Goal: Transaction & Acquisition: Purchase product/service

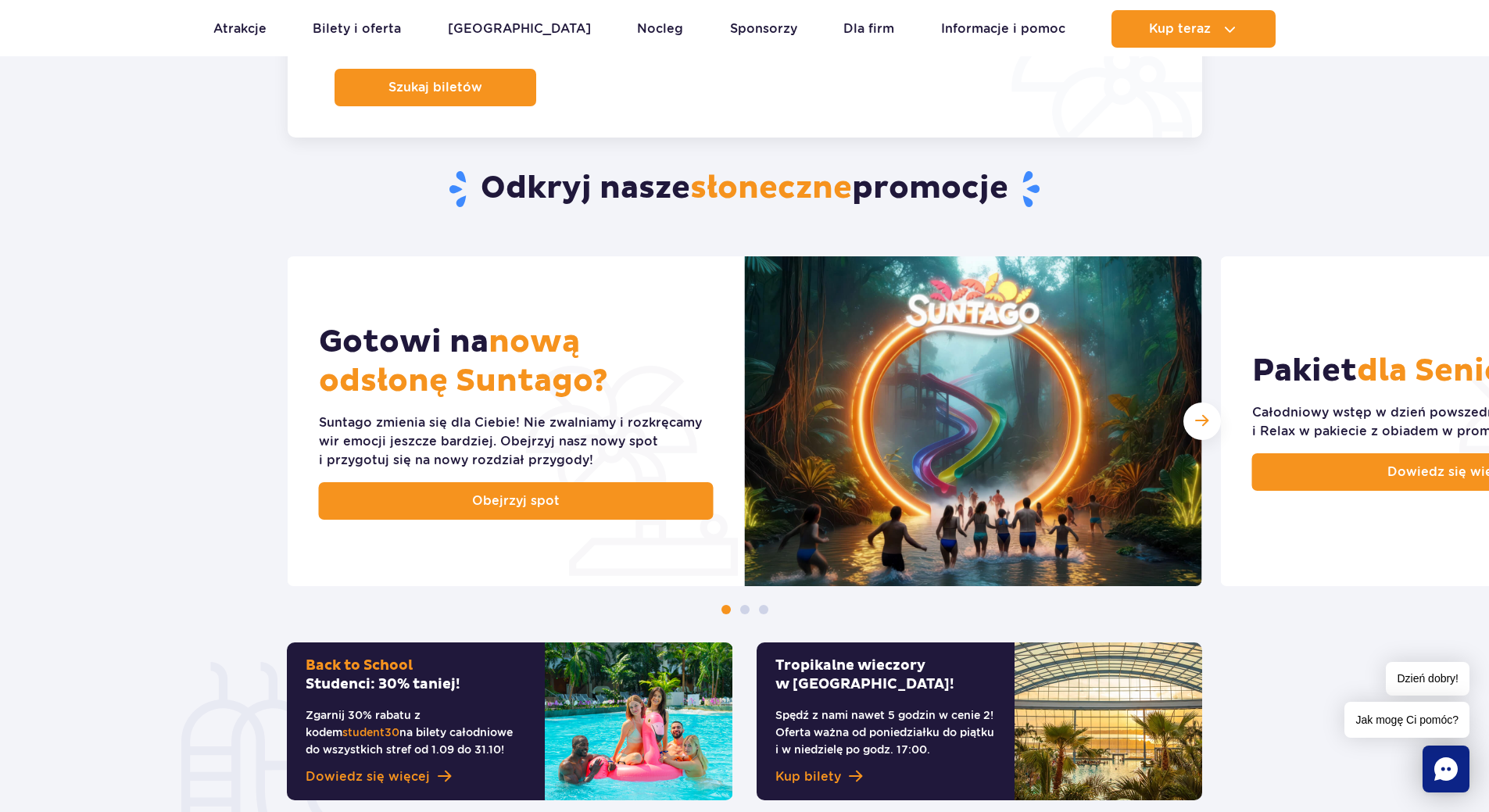
scroll to position [703, 0]
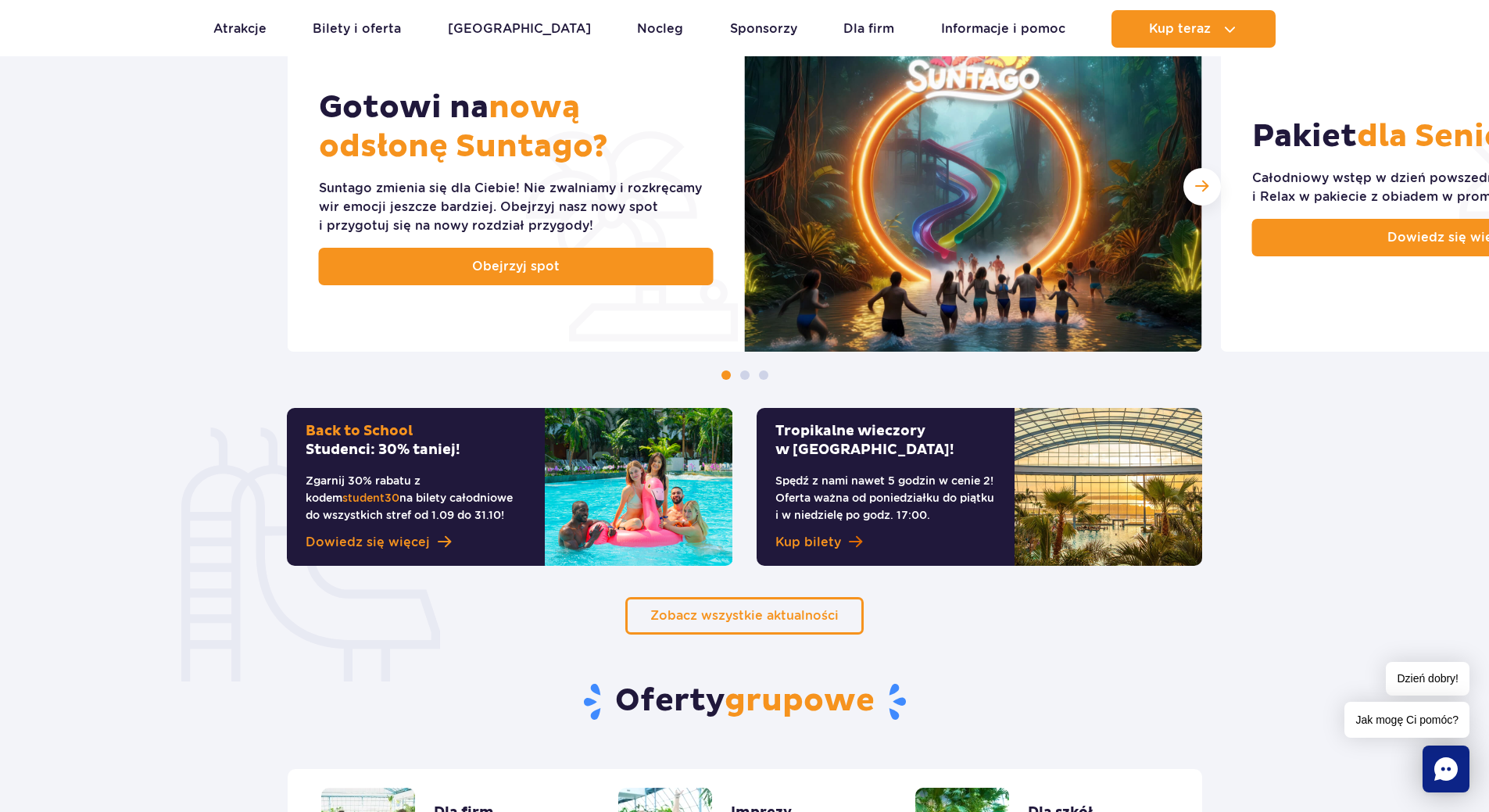
click at [845, 539] on link "Kup bilety" at bounding box center [885, 542] width 221 height 18
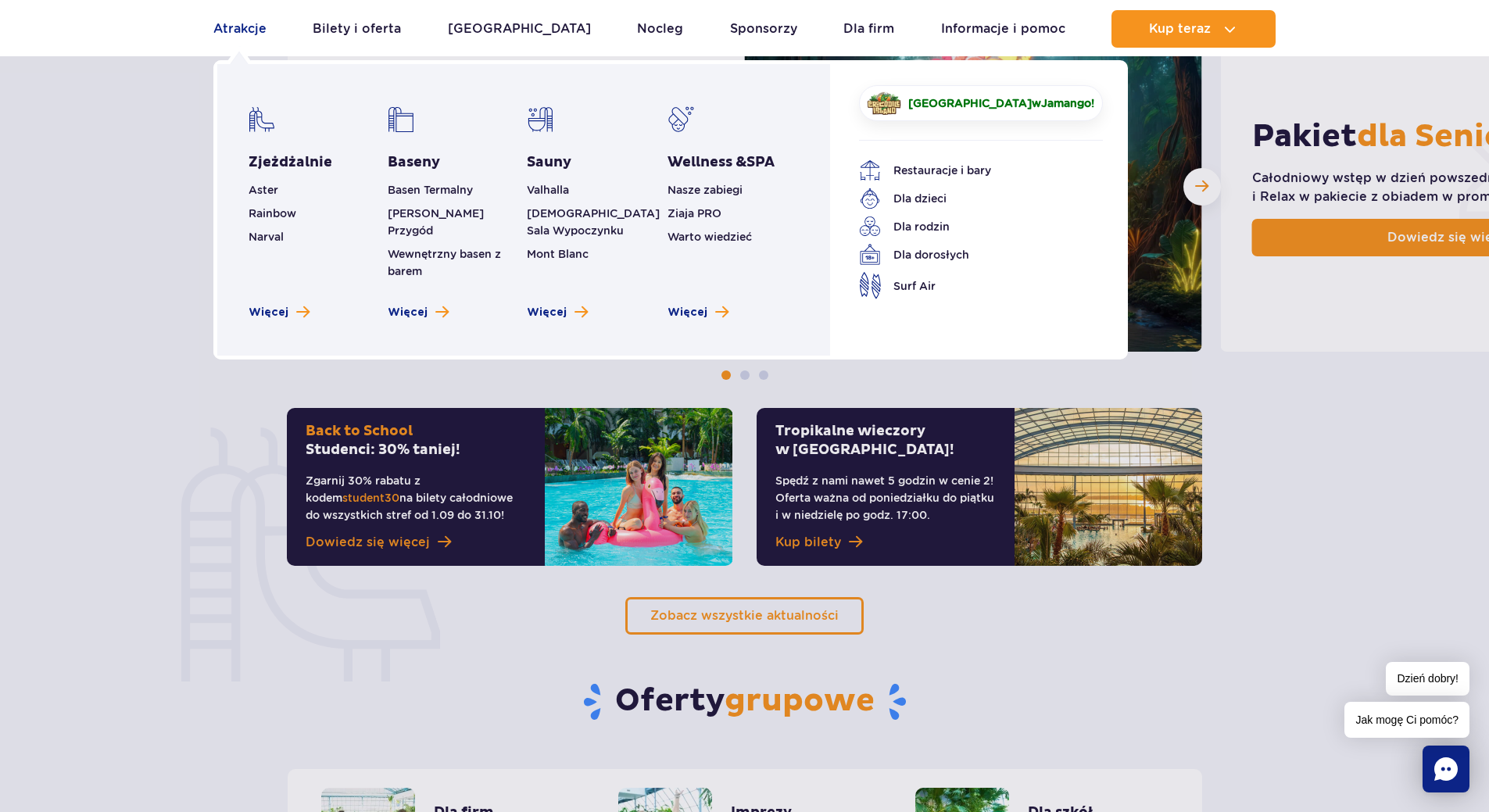
click at [229, 35] on link "Atrakcje" at bounding box center [240, 29] width 53 height 38
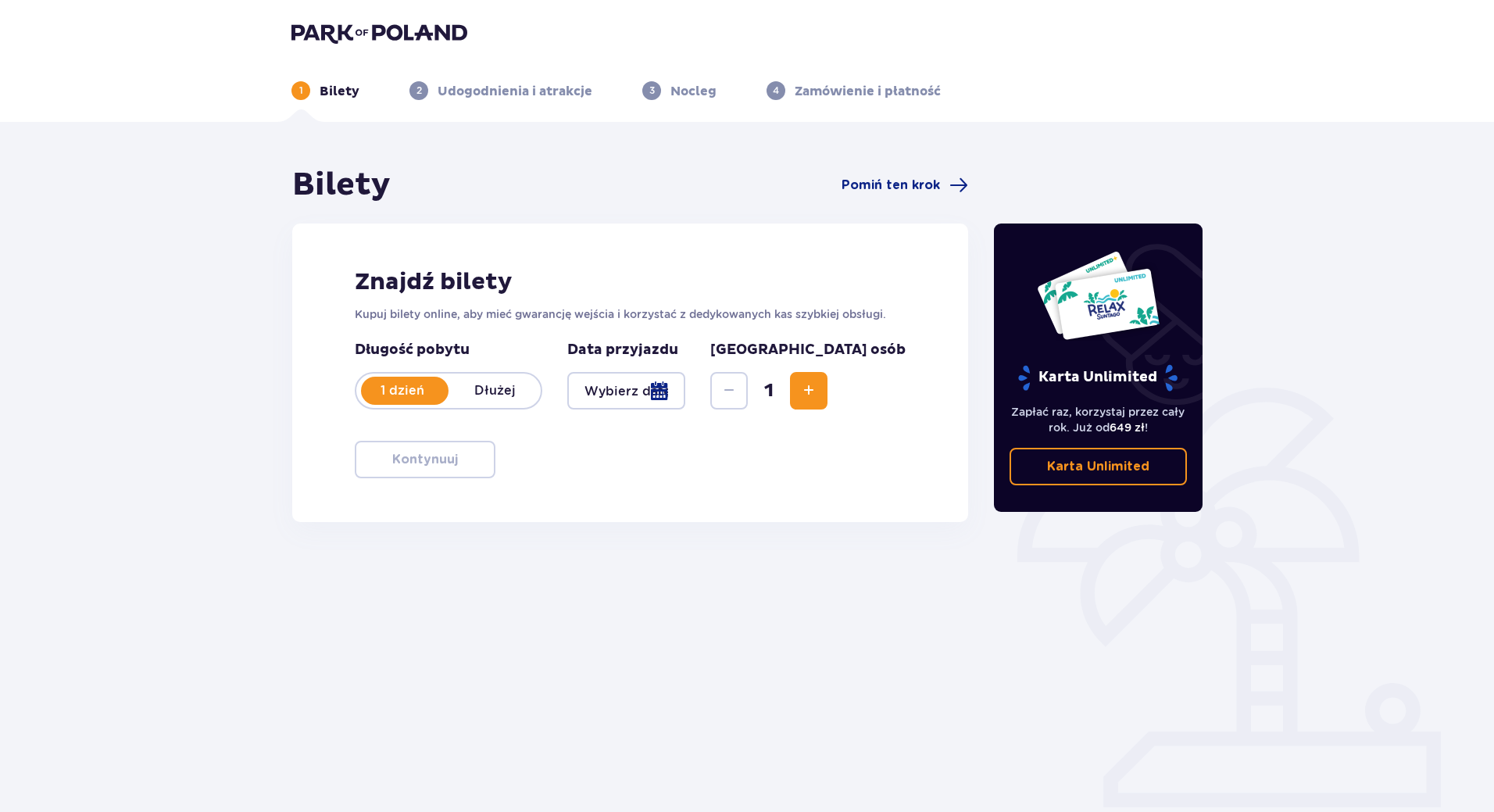
click at [686, 392] on div at bounding box center [626, 390] width 118 height 38
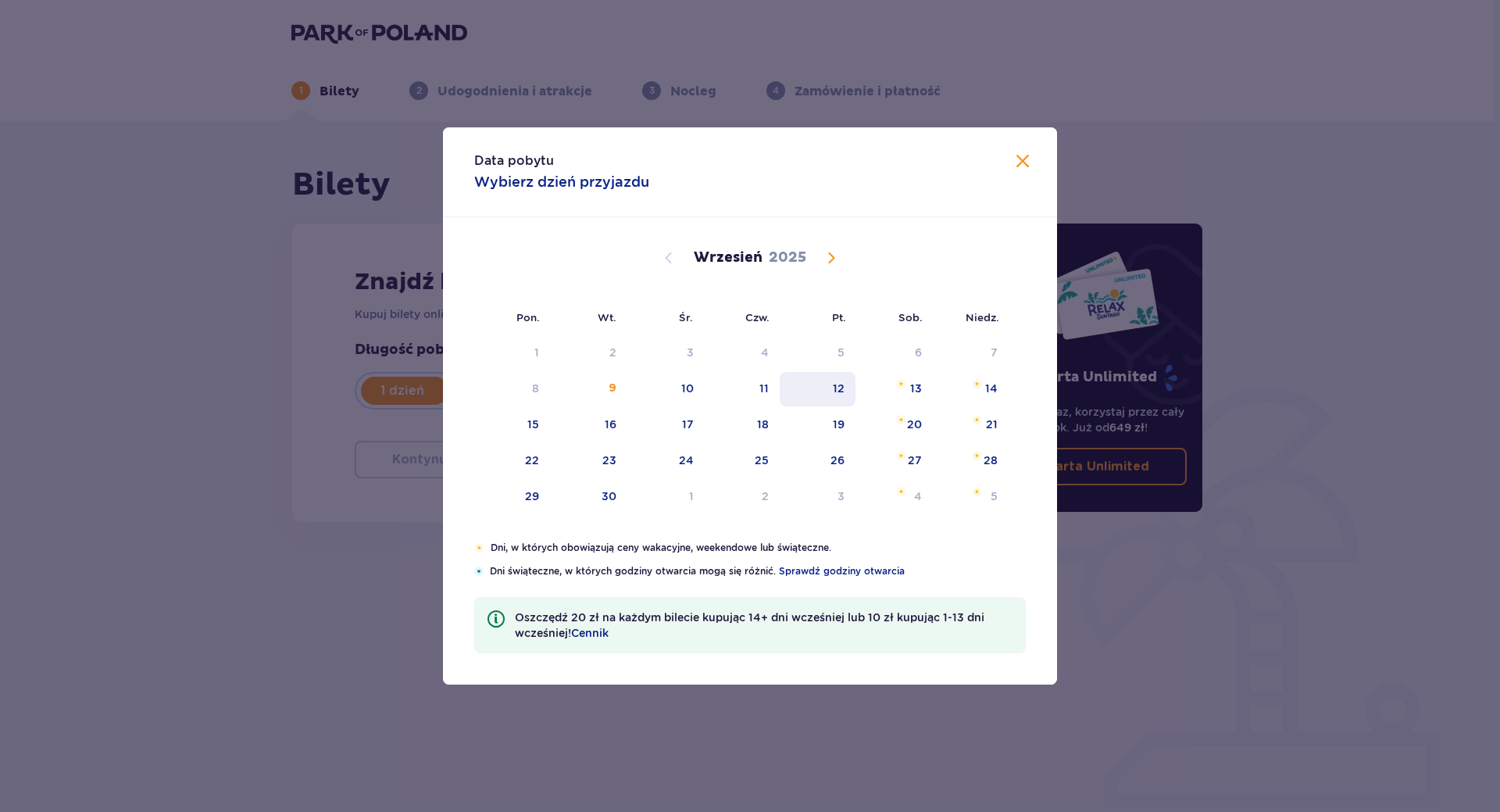
click at [816, 393] on div "12" at bounding box center [818, 388] width 75 height 35
type input "12.09.25"
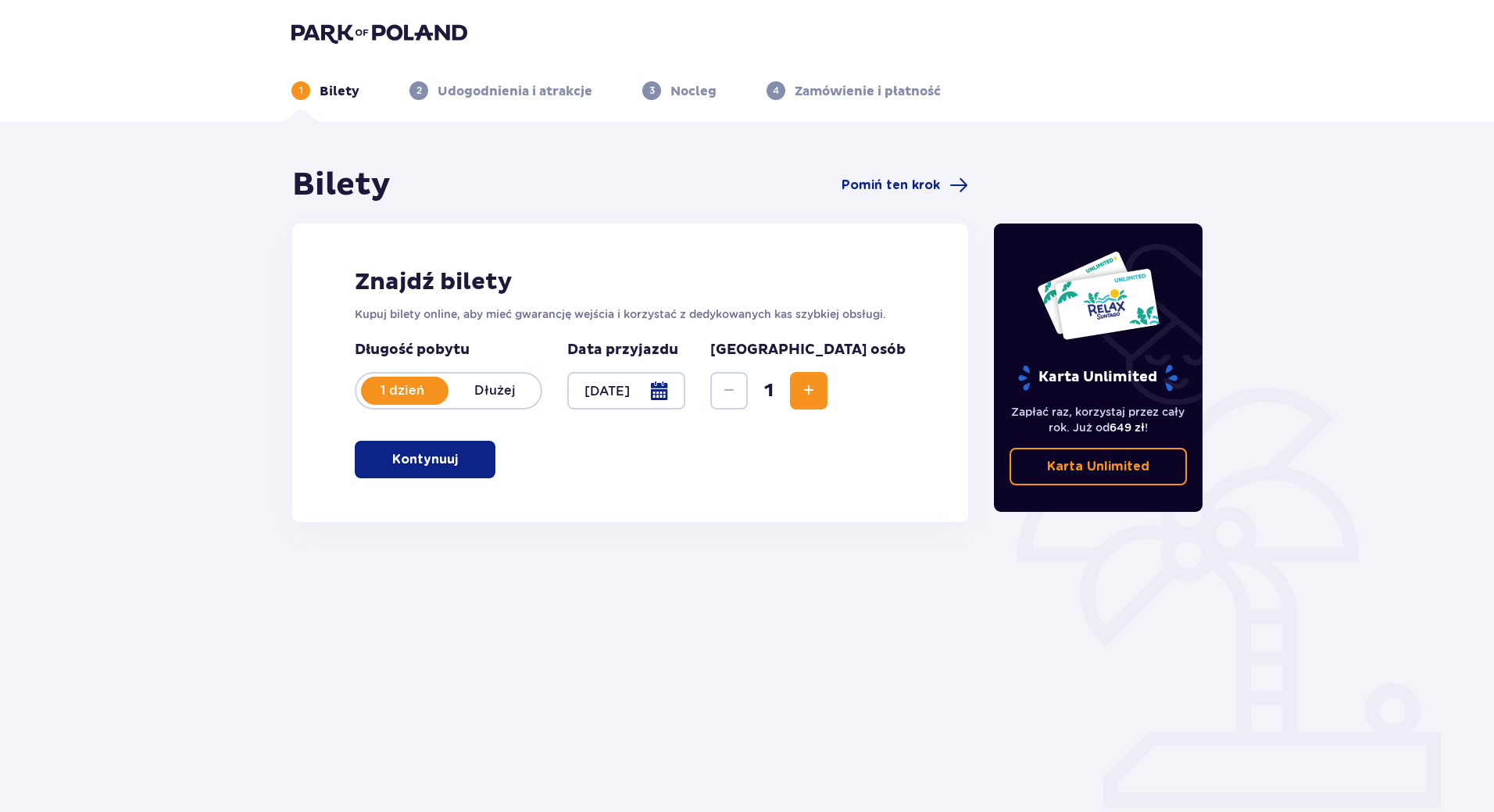
click at [828, 393] on button "Increase" at bounding box center [808, 390] width 38 height 38
click at [413, 457] on p "Kontynuuj" at bounding box center [425, 459] width 66 height 17
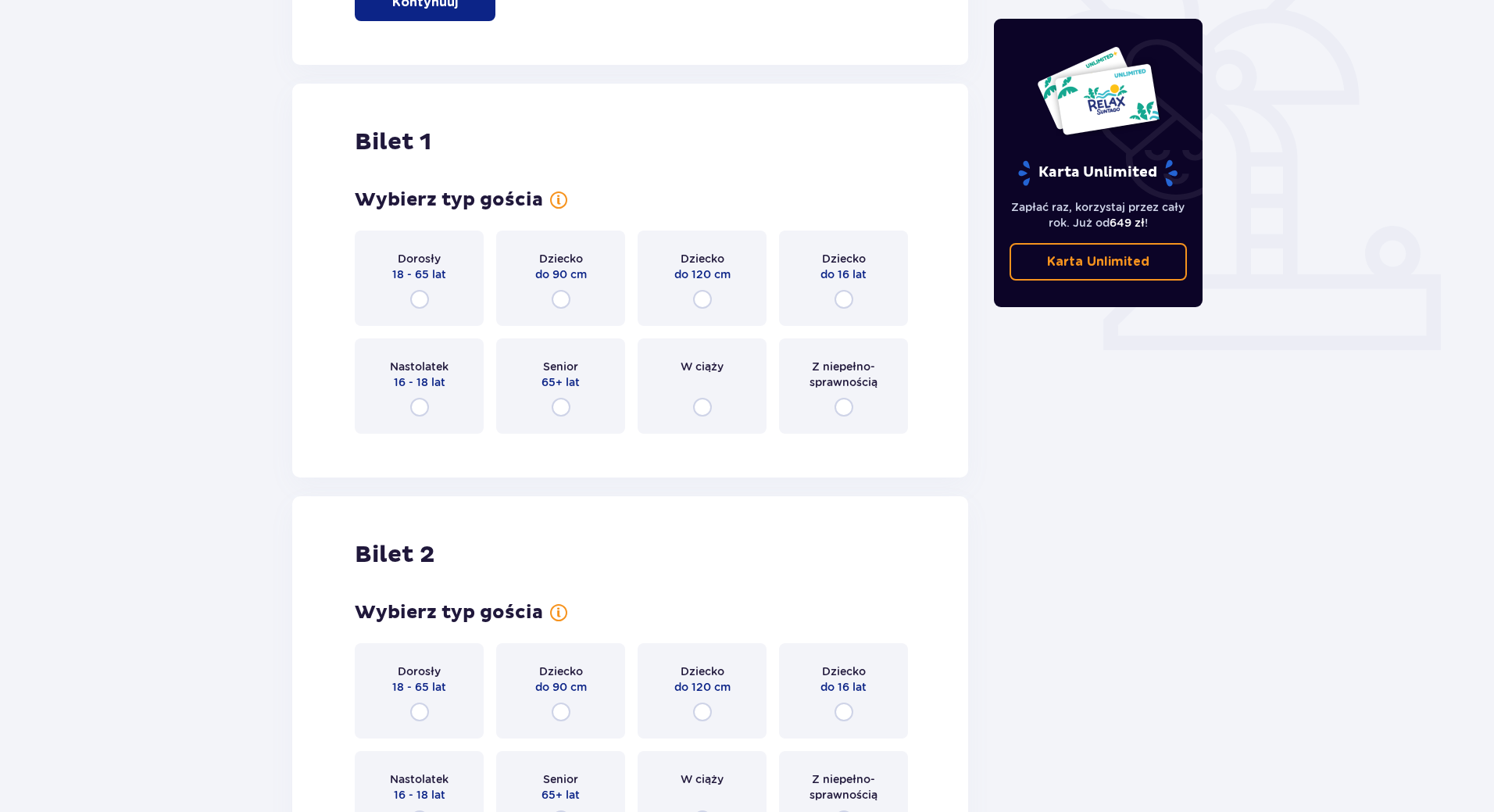
scroll to position [522, 0]
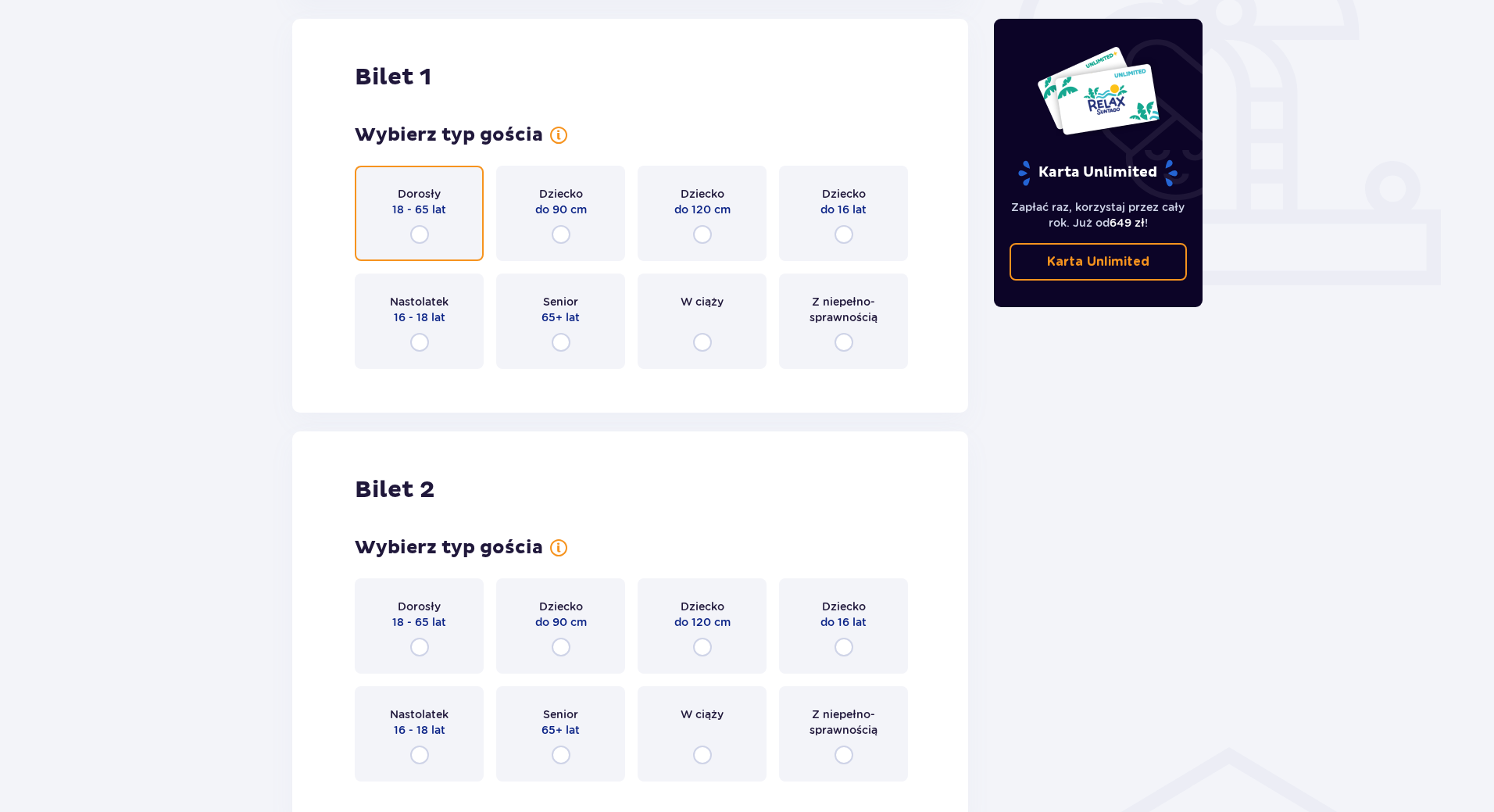
click at [425, 239] on input "radio" at bounding box center [419, 233] width 18 height 18
radio input "true"
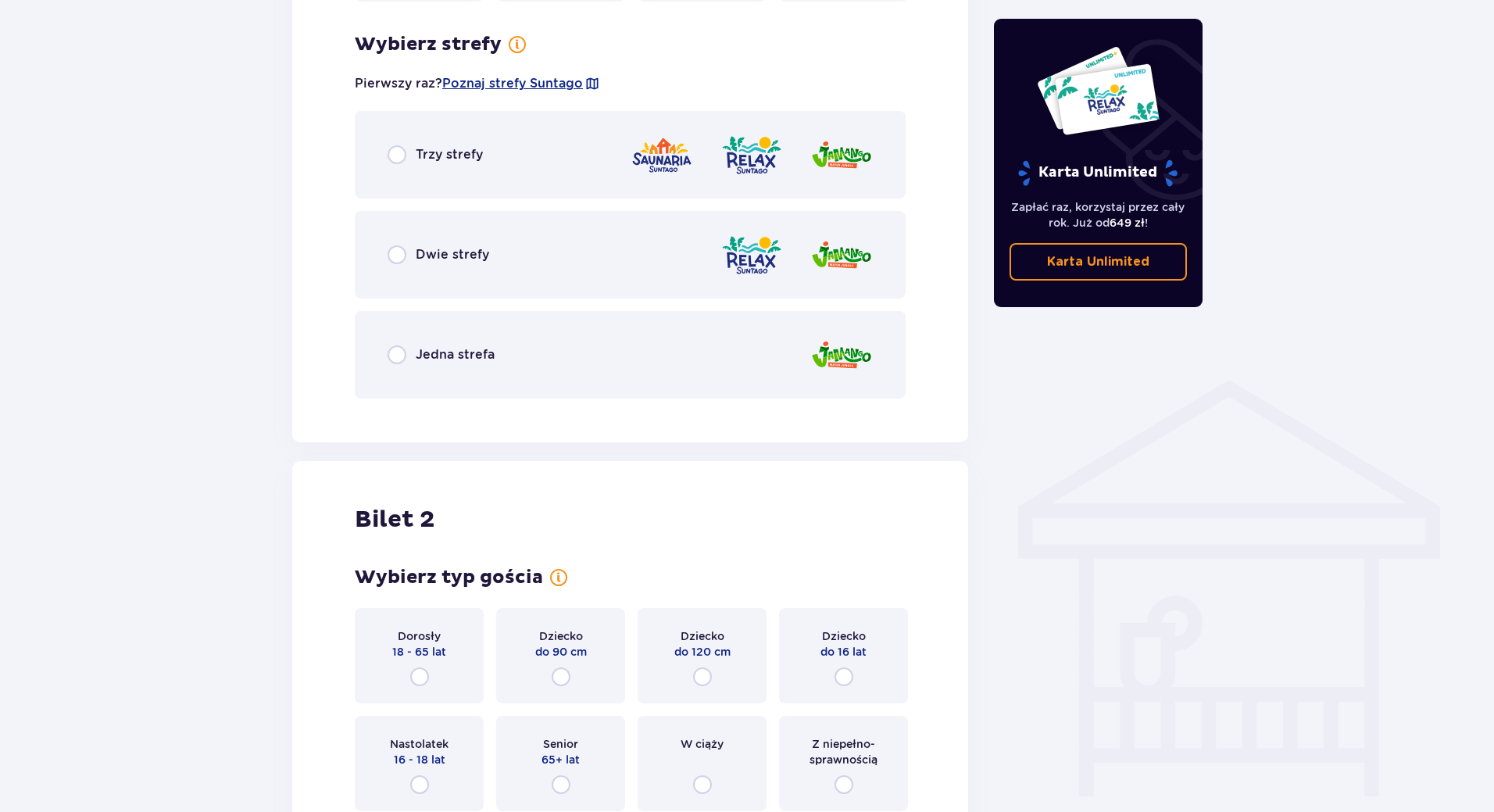
scroll to position [903, 0]
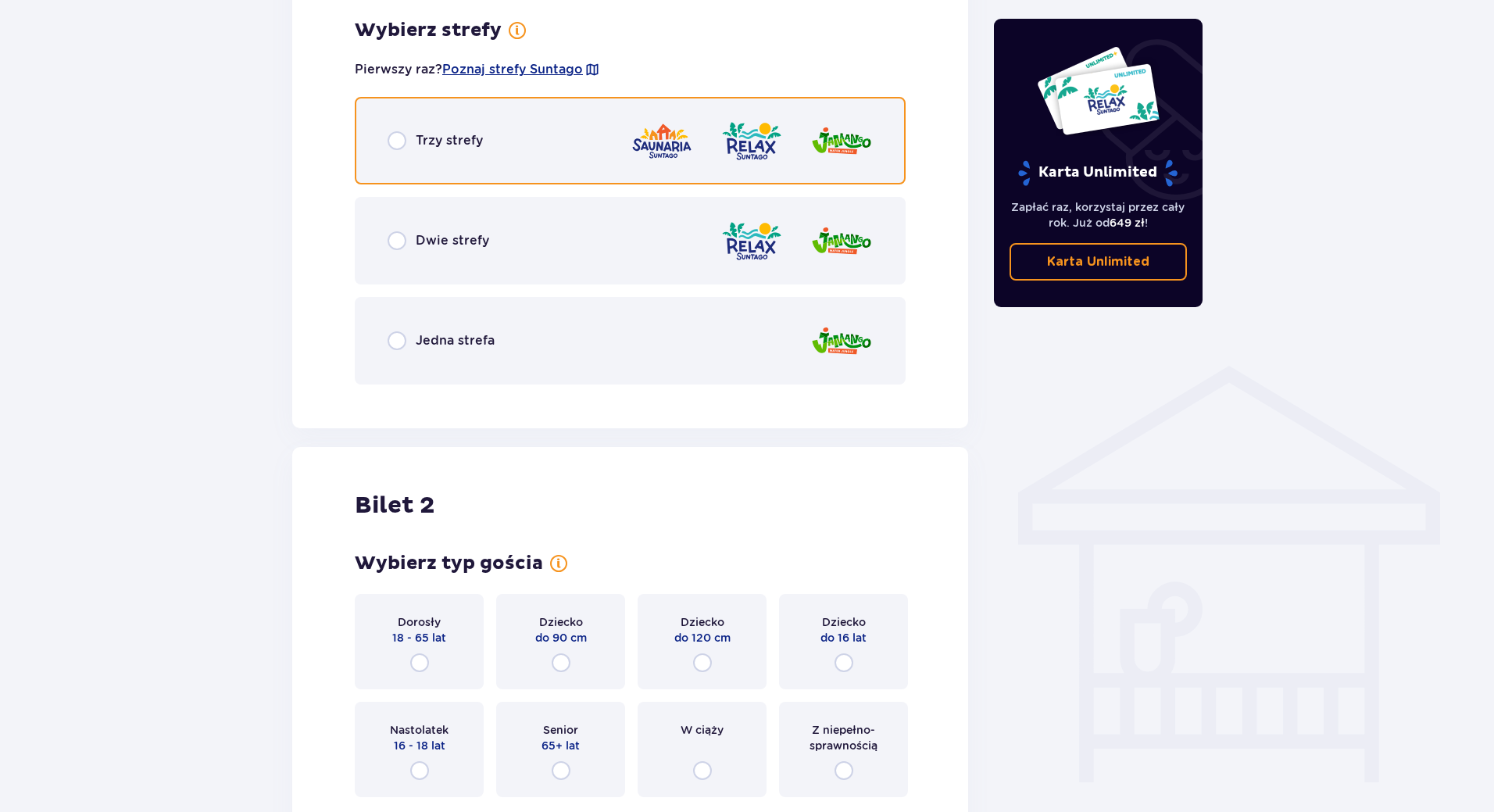
click at [397, 145] on input "radio" at bounding box center [397, 140] width 18 height 18
radio input "true"
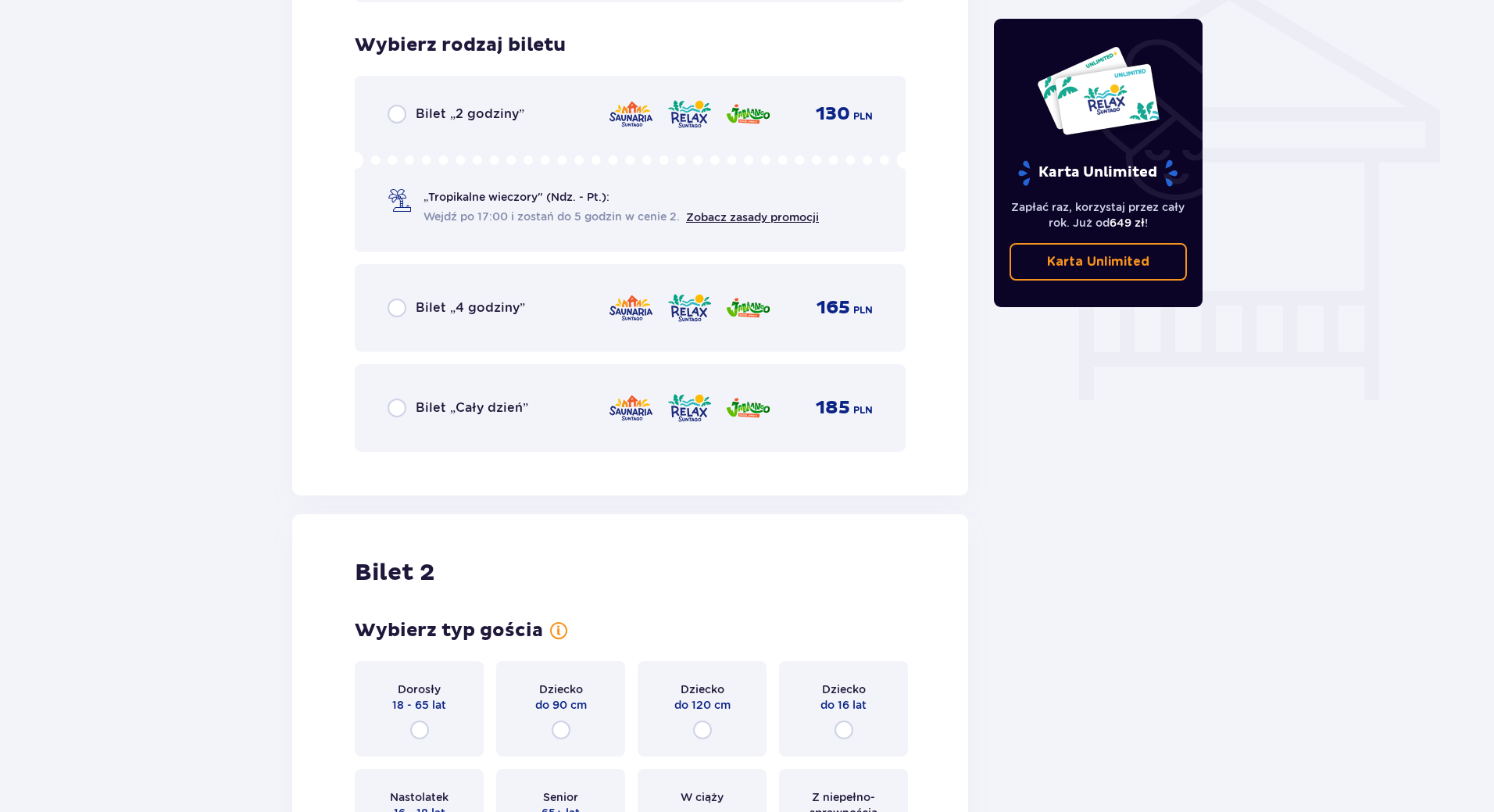
scroll to position [1300, 0]
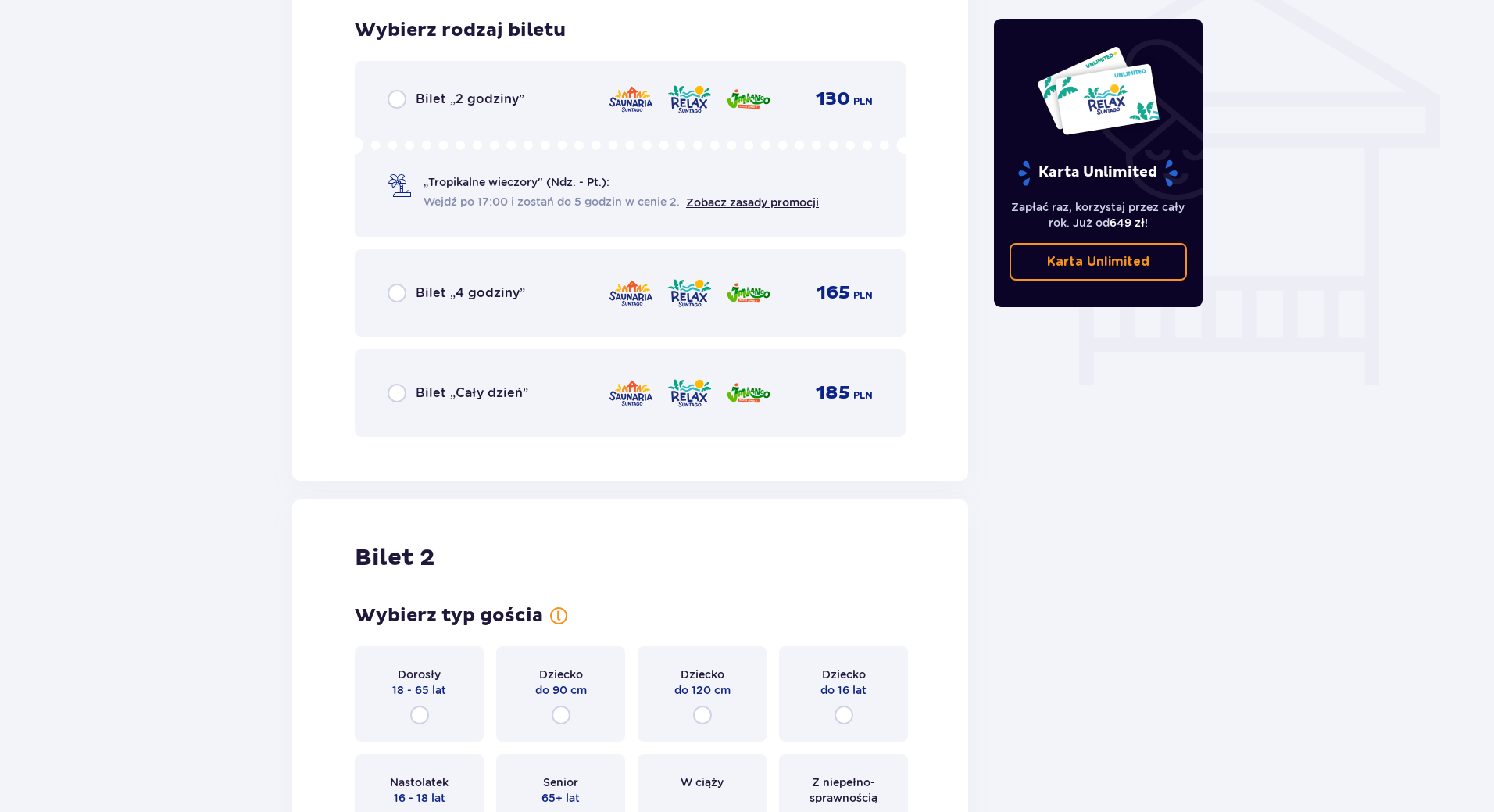
click at [438, 174] on p "„Tropikalne wieczory" (Ndz. - Pt.):" at bounding box center [517, 181] width 186 height 15
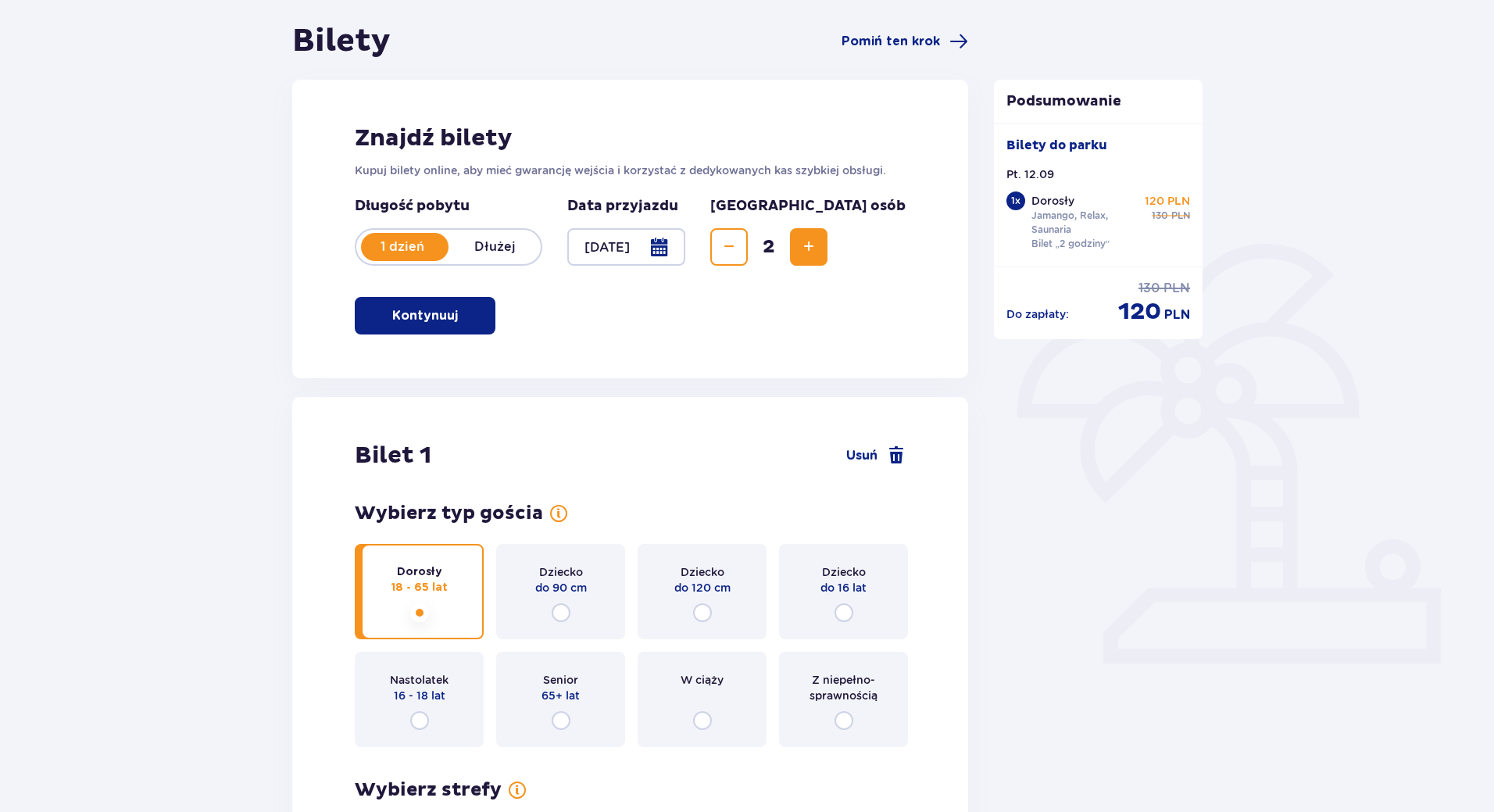
scroll to position [0, 0]
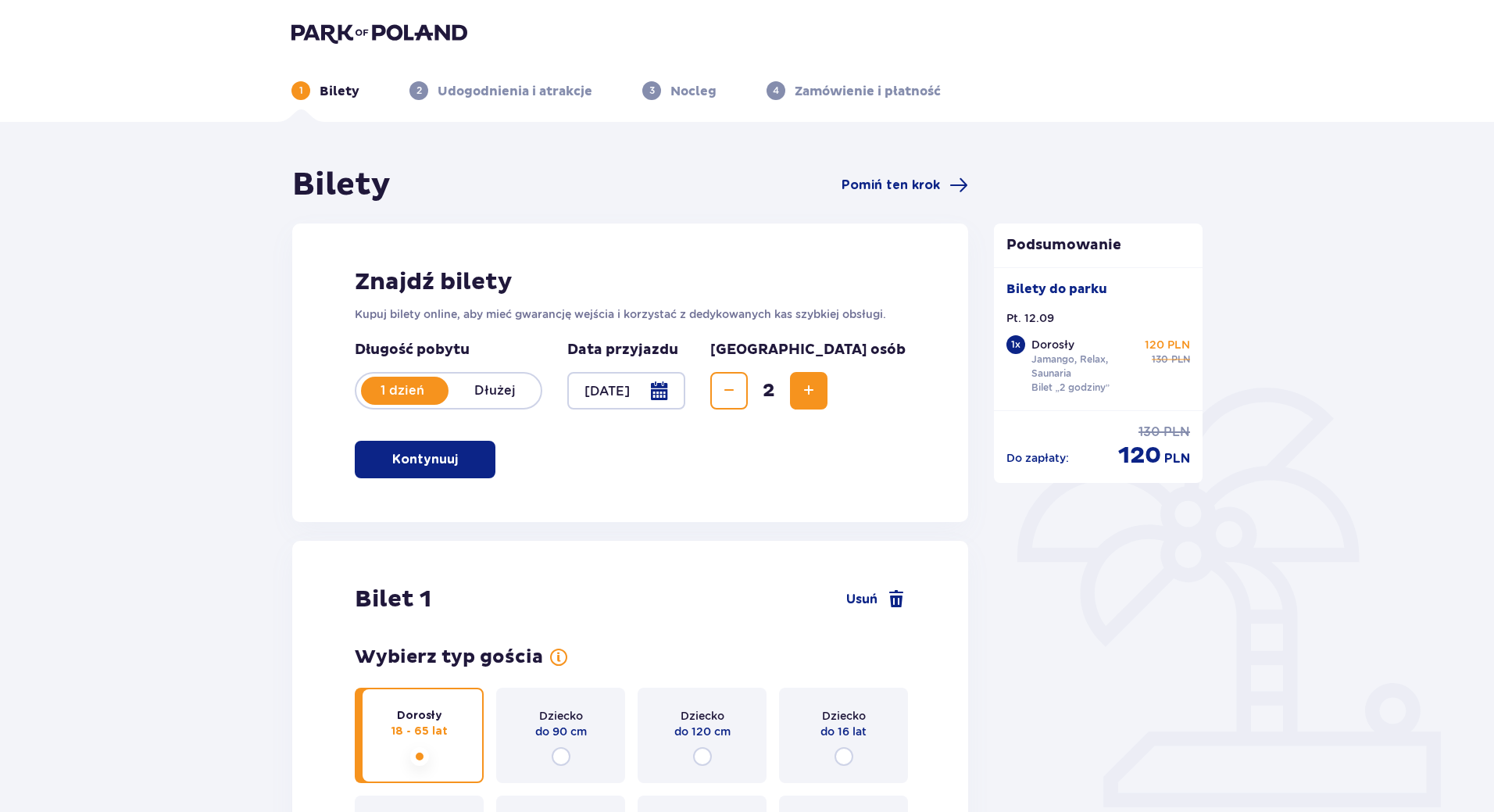
click at [739, 390] on span "Decrease" at bounding box center [729, 390] width 18 height 18
click at [636, 475] on div "Znajdź bilety Kupuj bilety online, aby mieć gwarancję wejścia i korzystać z ded…" at bounding box center [630, 372] width 676 height 298
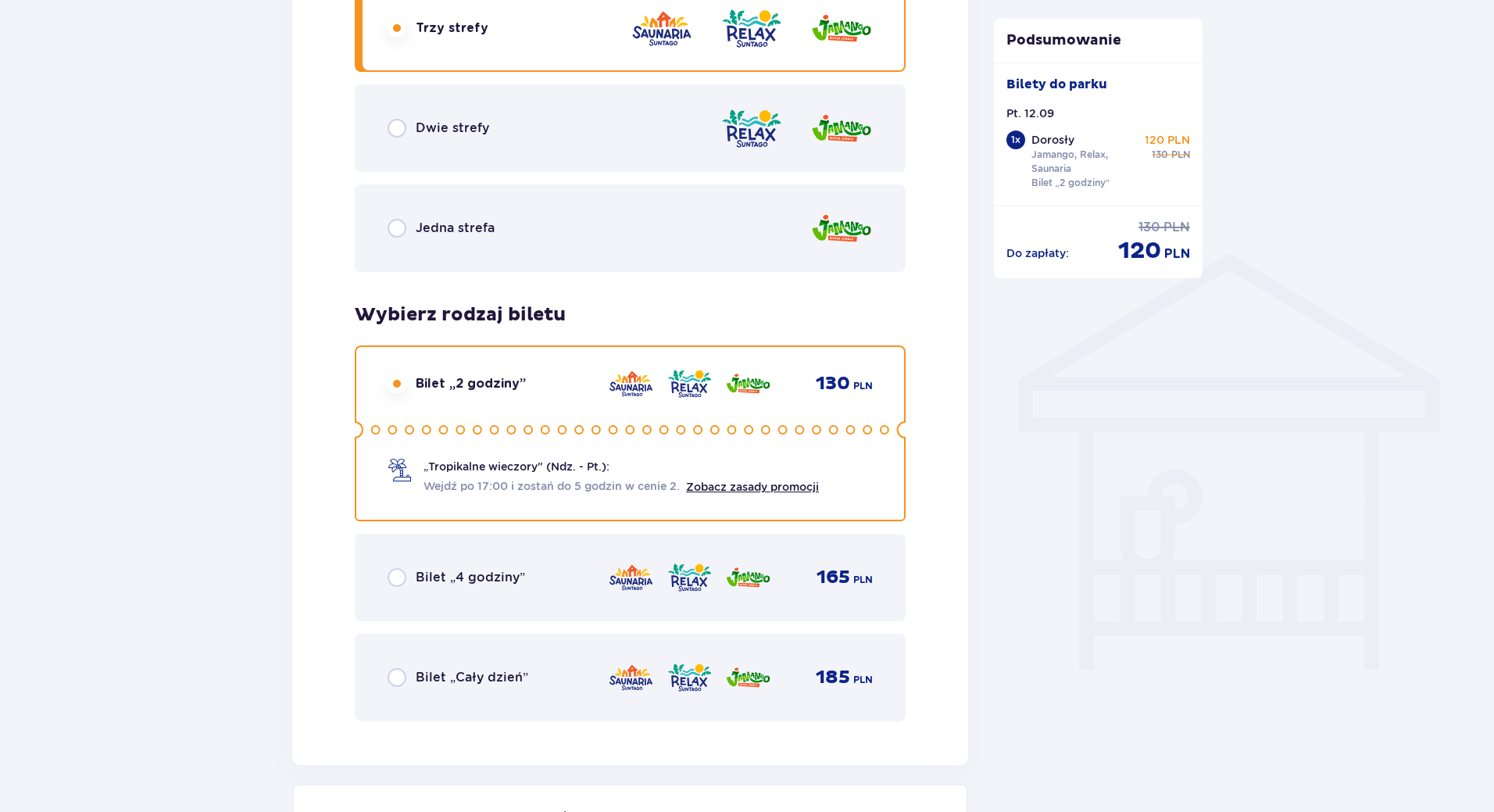
scroll to position [1297, 0]
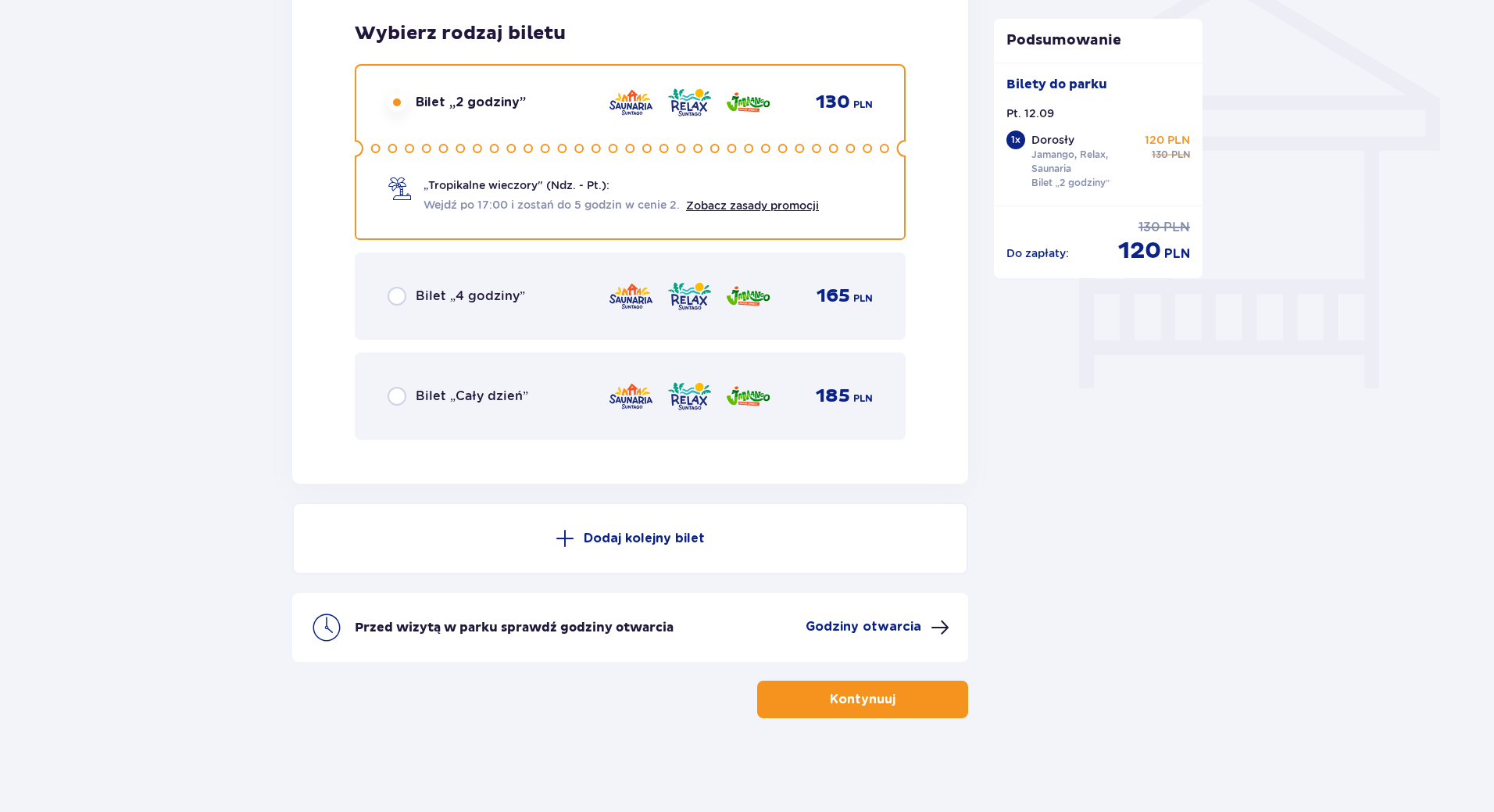
click at [901, 630] on p "Godziny otwarcia" at bounding box center [864, 626] width 116 height 17
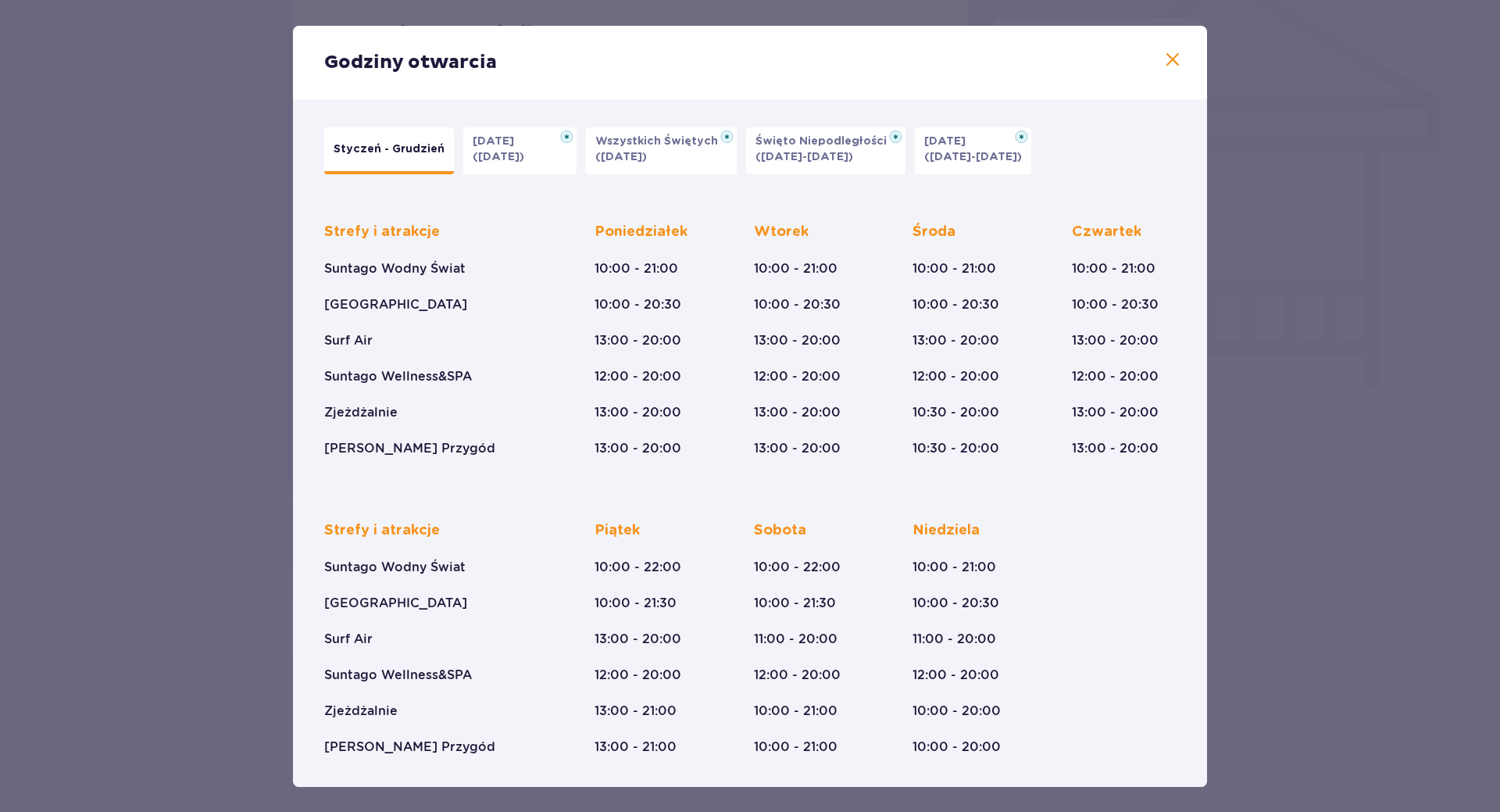
click at [1165, 62] on span at bounding box center [1173, 59] width 18 height 18
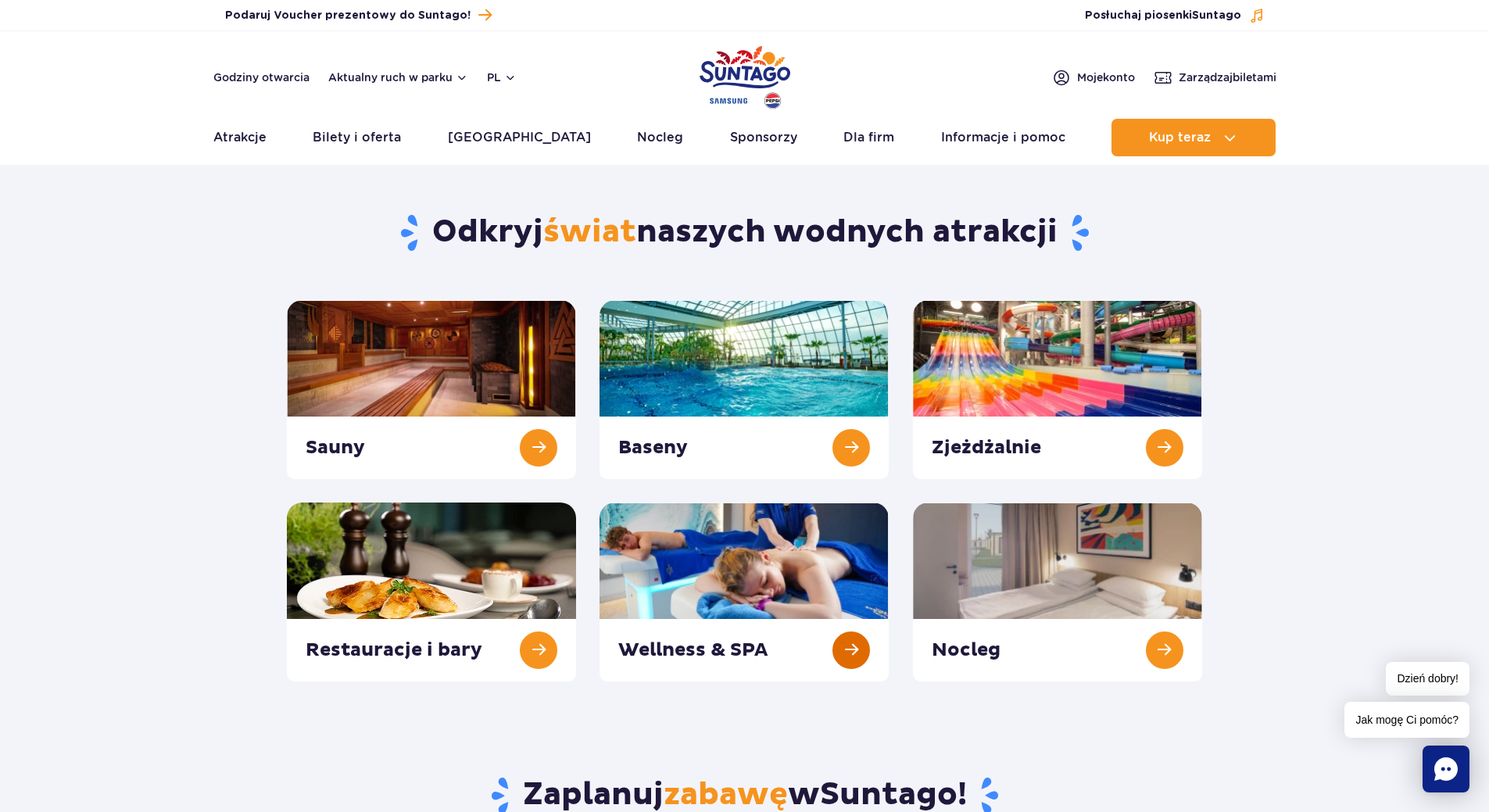
click at [754, 552] on link at bounding box center [744, 591] width 289 height 179
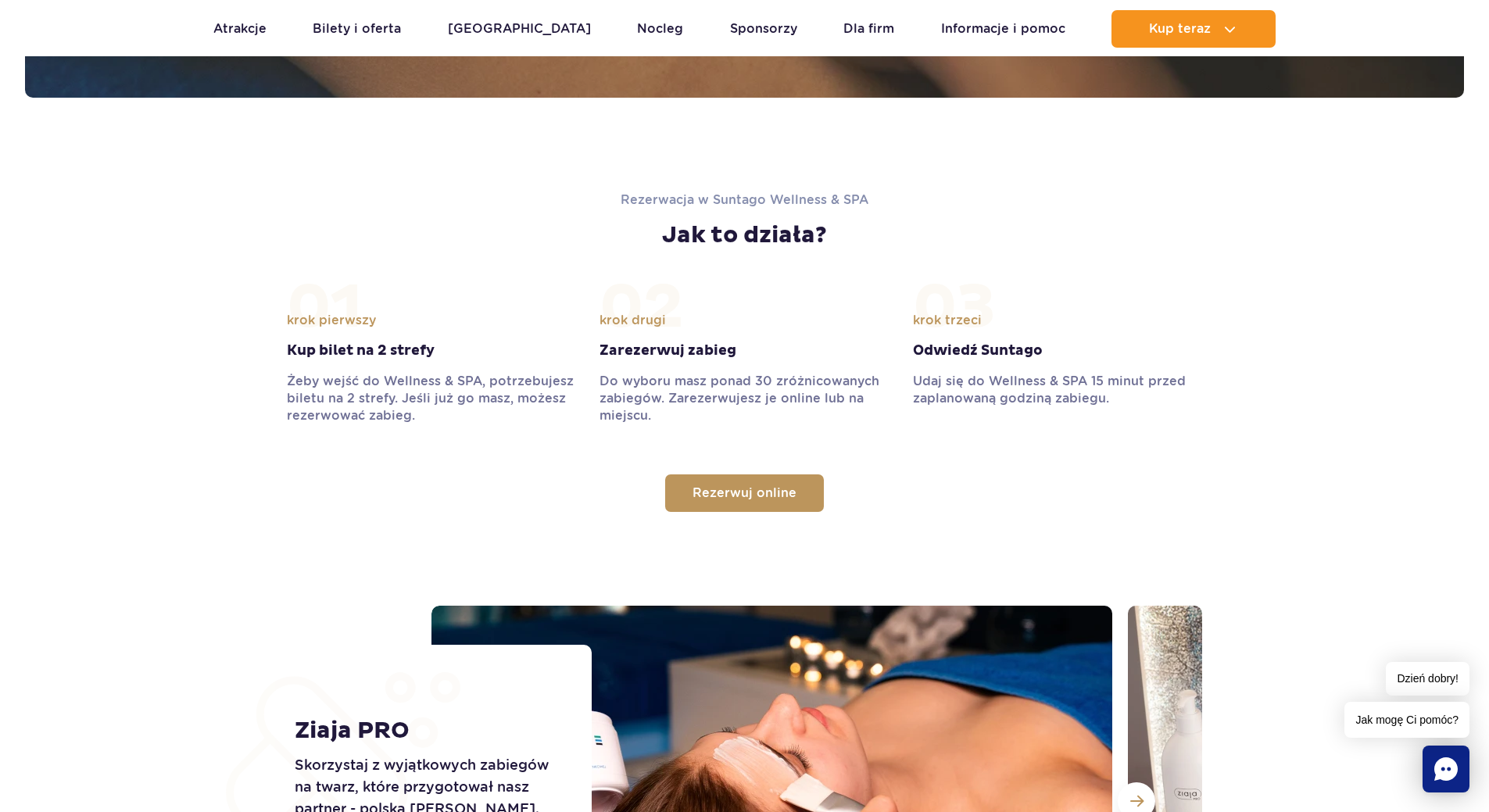
scroll to position [1171, 0]
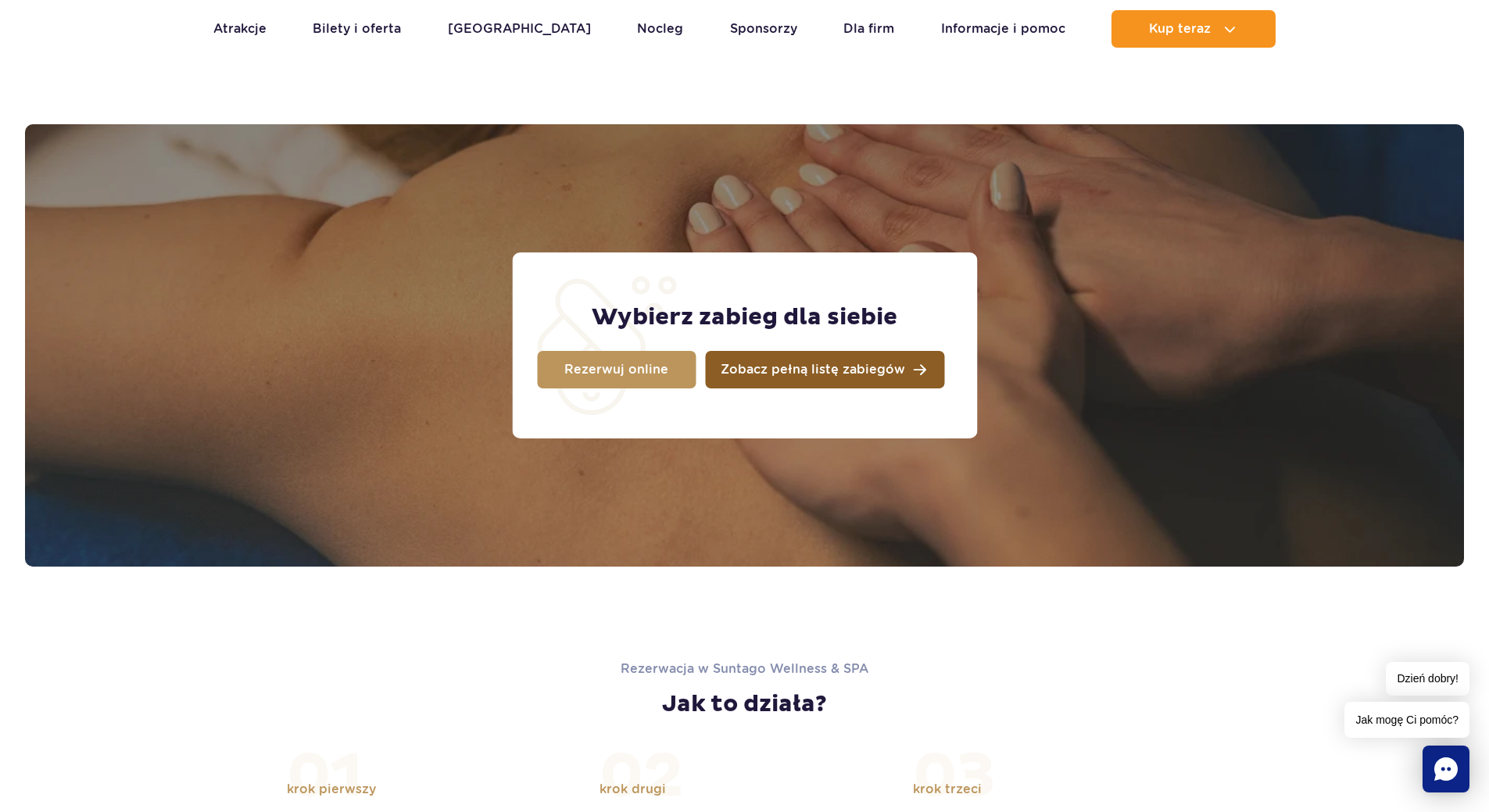
click at [841, 382] on link "Zobacz pełną listę zabiegów" at bounding box center [824, 369] width 239 height 38
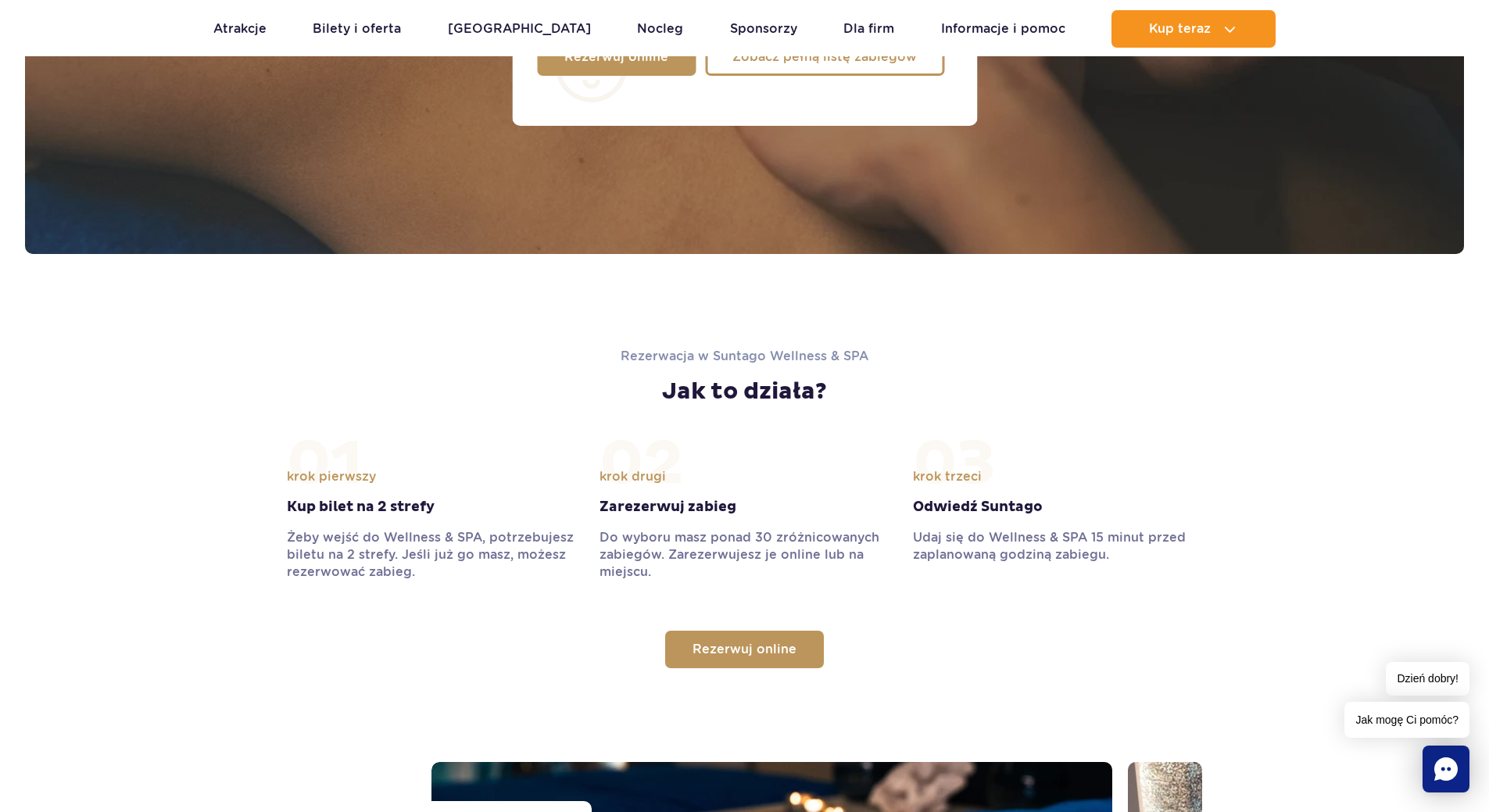
scroll to position [1406, 0]
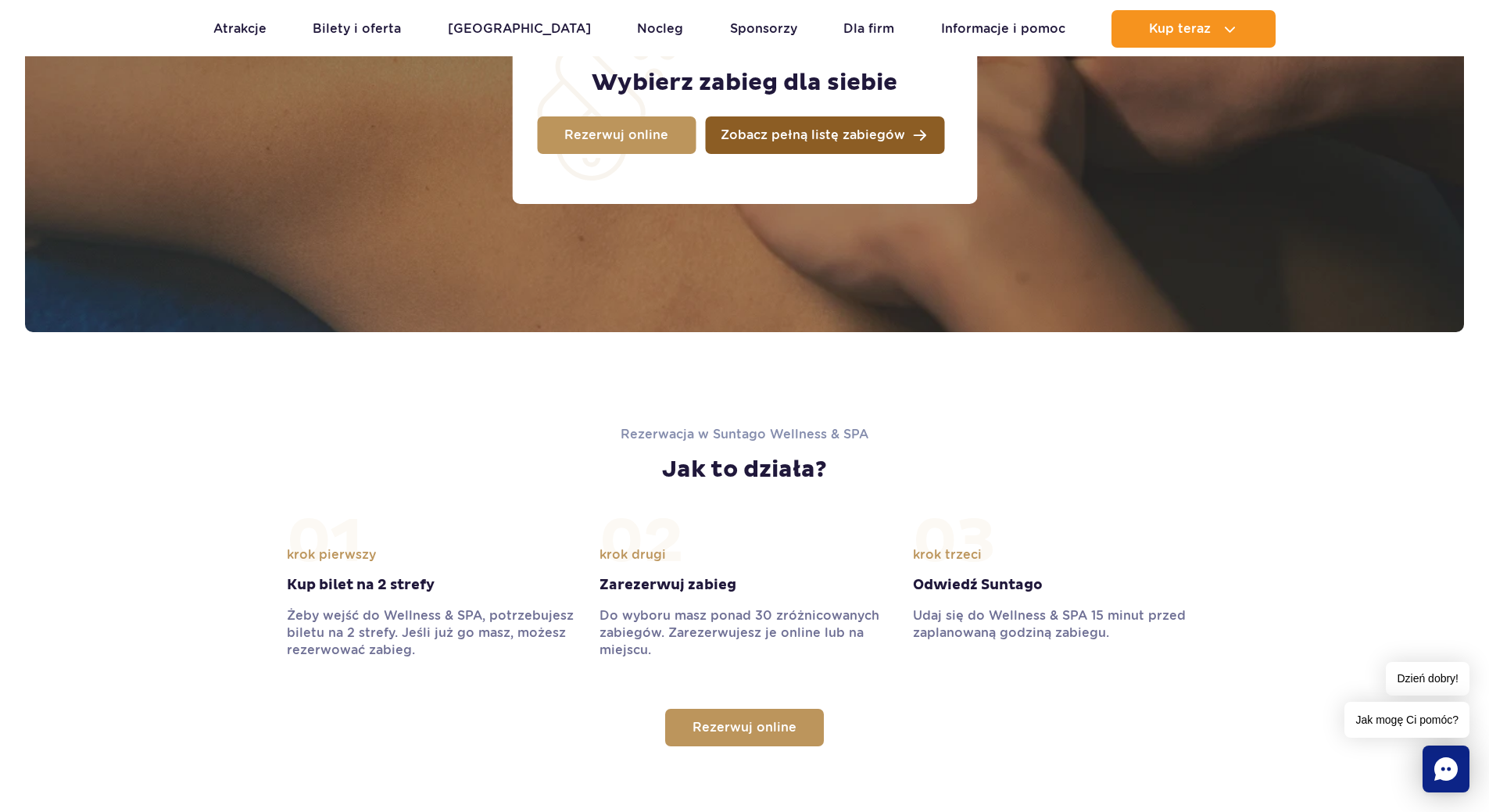
click at [812, 145] on link "Zobacz pełną listę zabiegów" at bounding box center [824, 135] width 239 height 38
click at [822, 120] on link "Zobacz pełną listę zabiegów" at bounding box center [824, 135] width 239 height 38
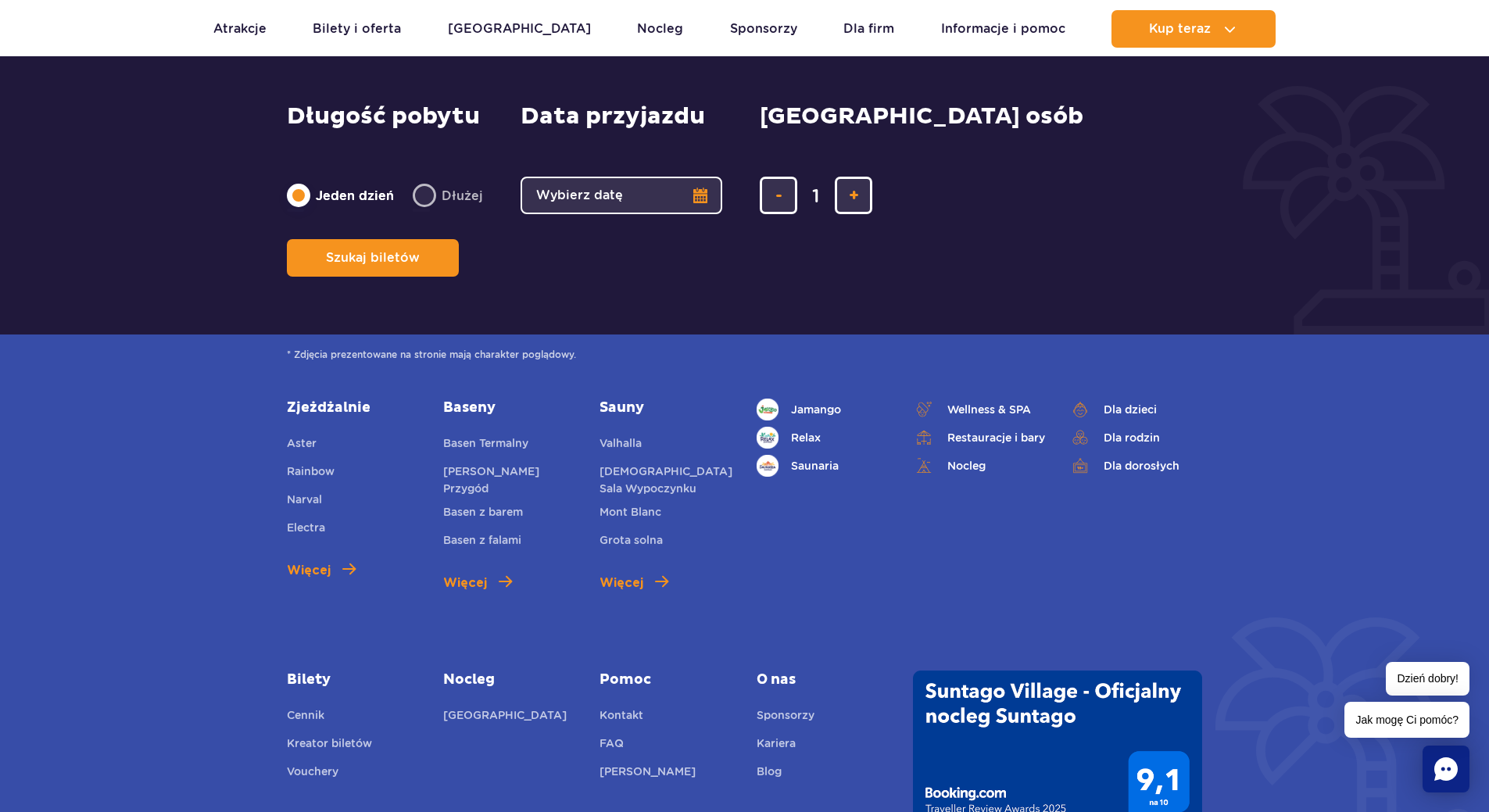
scroll to position [5156, 0]
